Goal: Find specific page/section: Find specific page/section

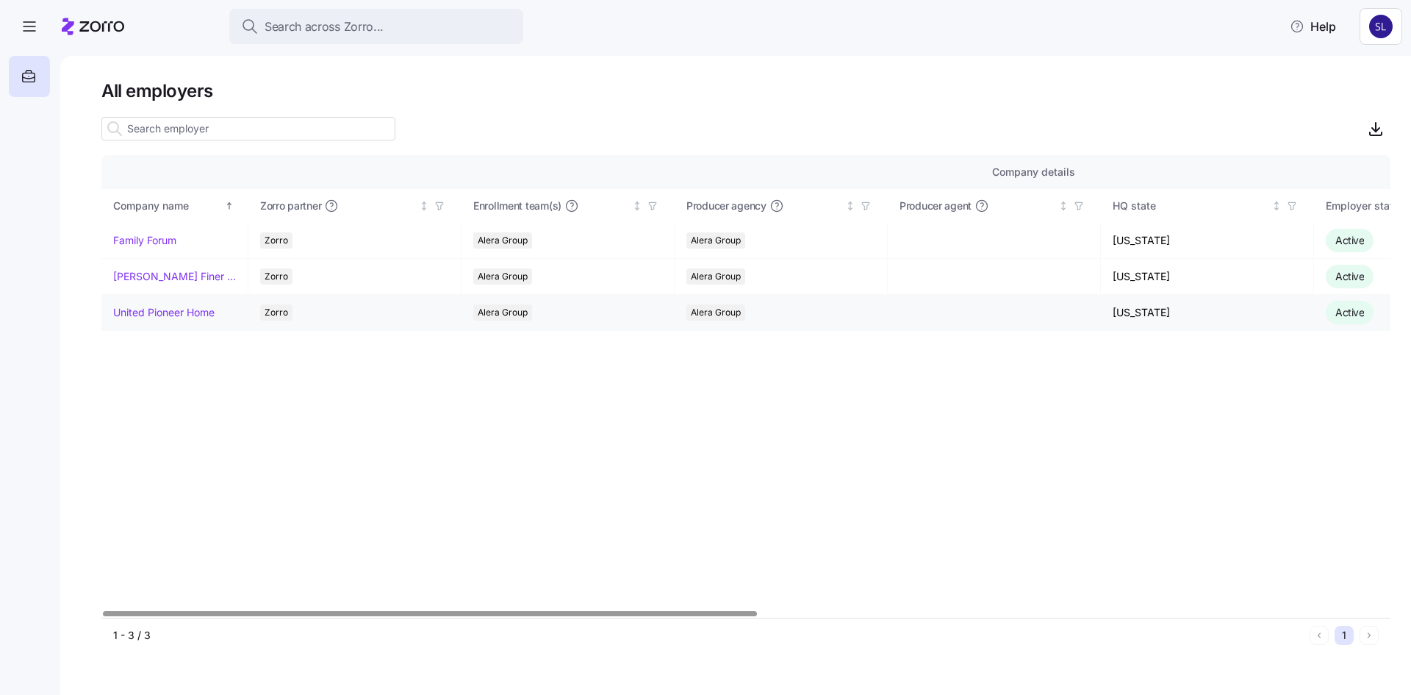
click at [151, 312] on link "United Pioneer Home" at bounding box center [163, 312] width 101 height 15
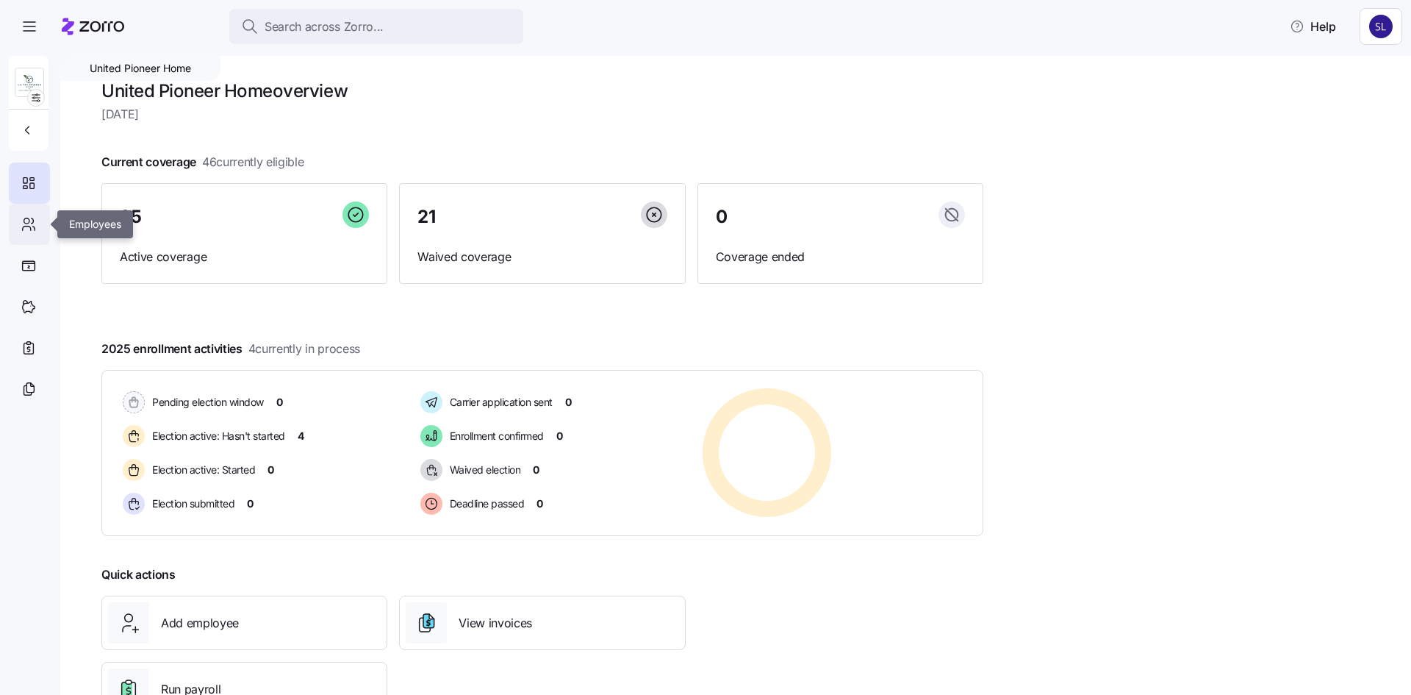
click at [30, 228] on icon at bounding box center [27, 228] width 8 height 4
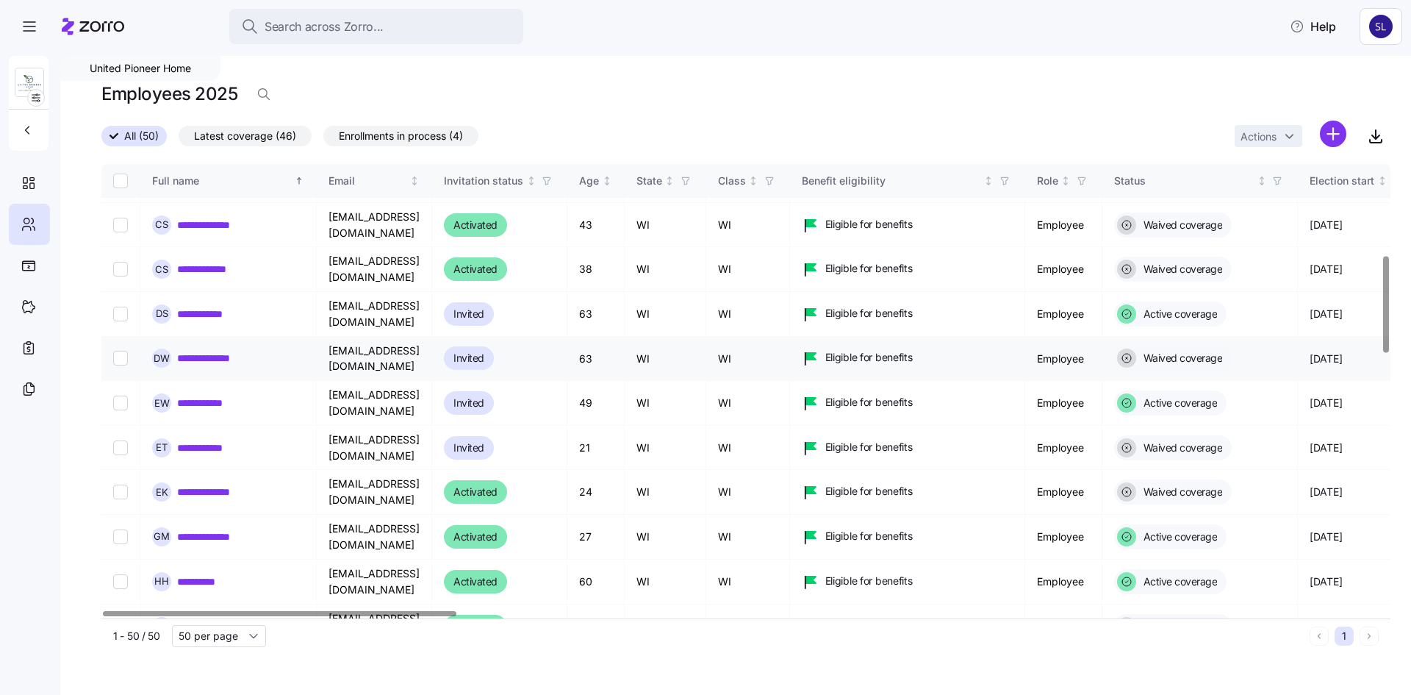
scroll to position [735, 0]
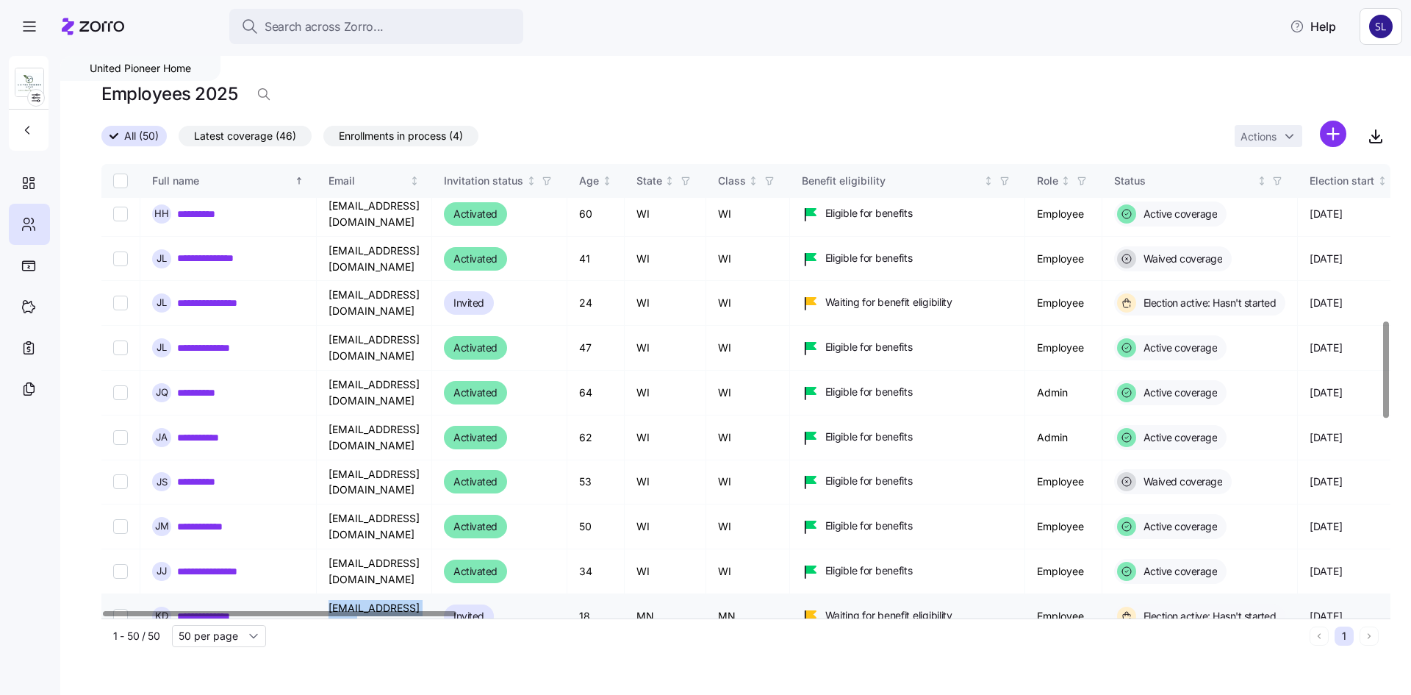
drag, startPoint x: 445, startPoint y: 522, endPoint x: 329, endPoint y: 523, distance: 115.4
click at [329, 594] on td "[EMAIL_ADDRESS][DOMAIN_NAME]" at bounding box center [374, 616] width 115 height 44
copy td "[EMAIL_ADDRESS][DOMAIN_NAME]"
click at [223, 609] on link "**********" at bounding box center [213, 616] width 72 height 15
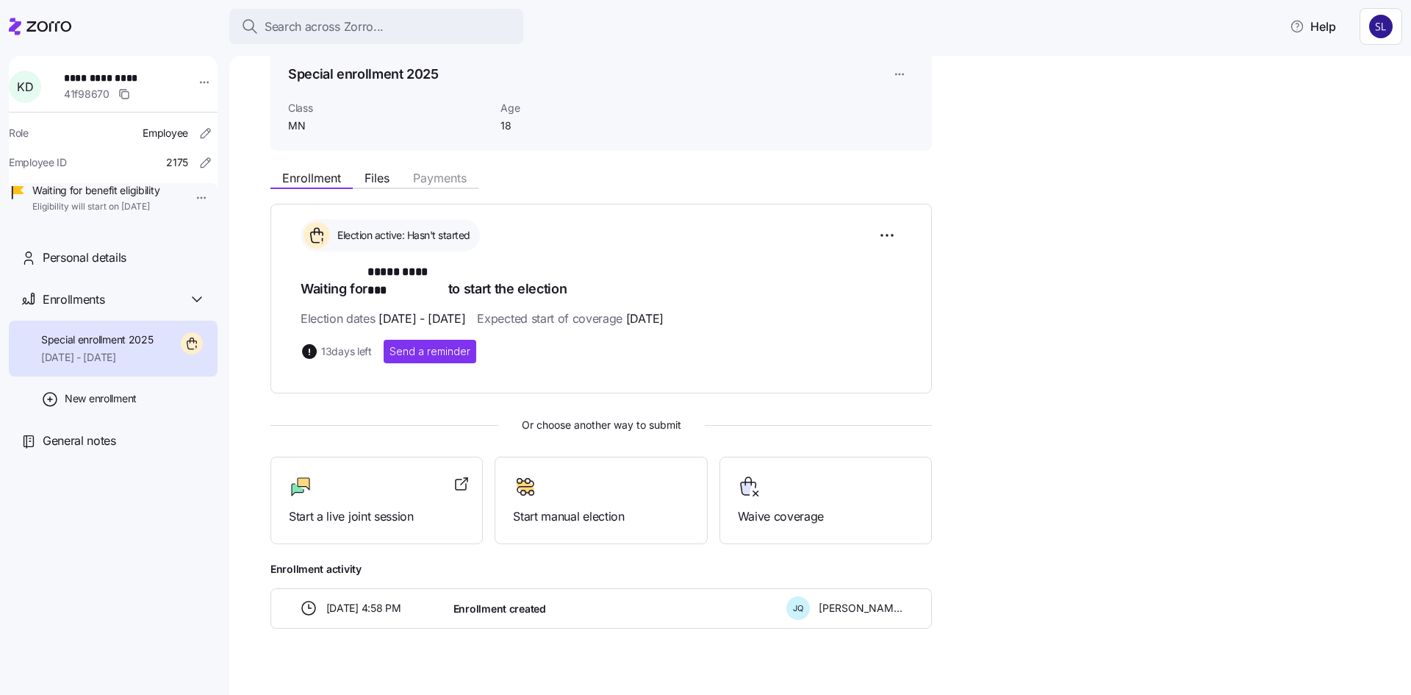
scroll to position [74, 0]
